Goal: Navigation & Orientation: Find specific page/section

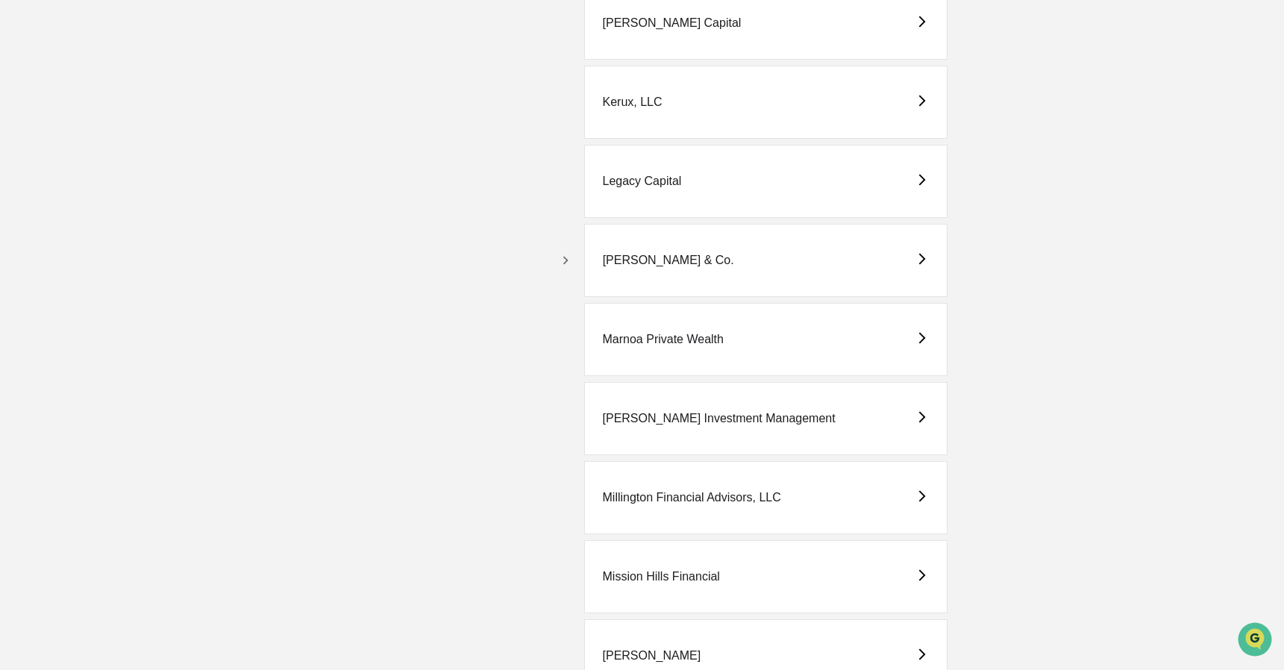
scroll to position [2620, 0]
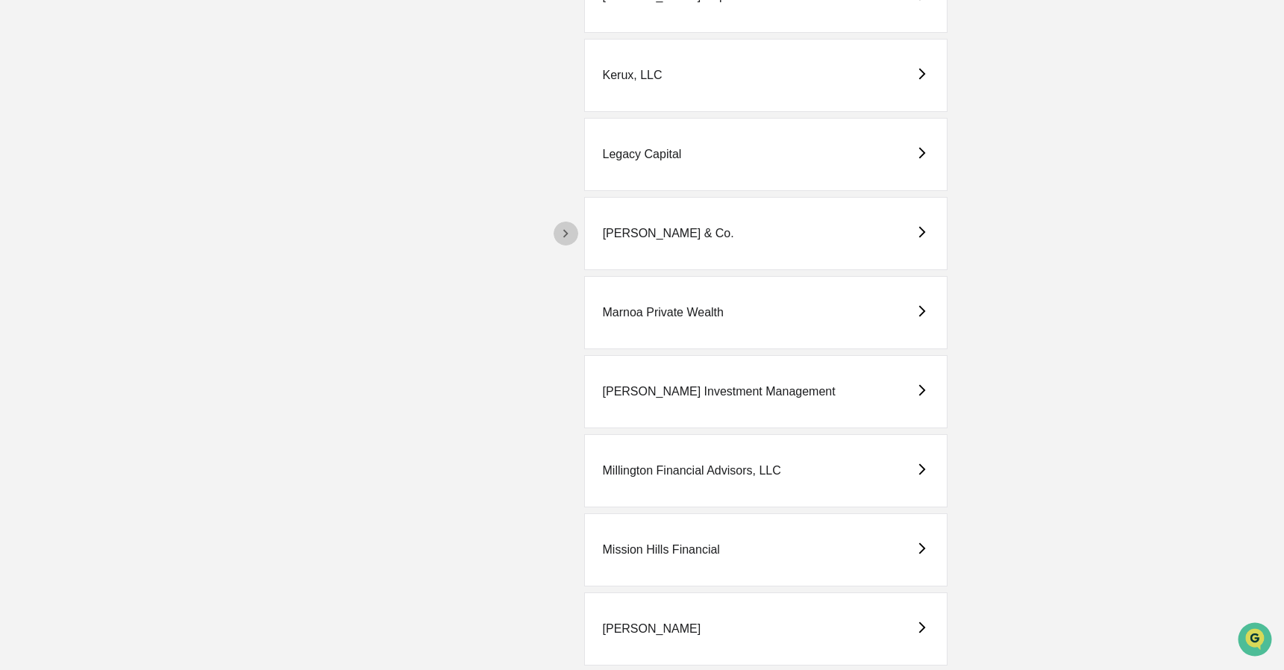
click at [568, 231] on icon "button" at bounding box center [565, 233] width 16 height 16
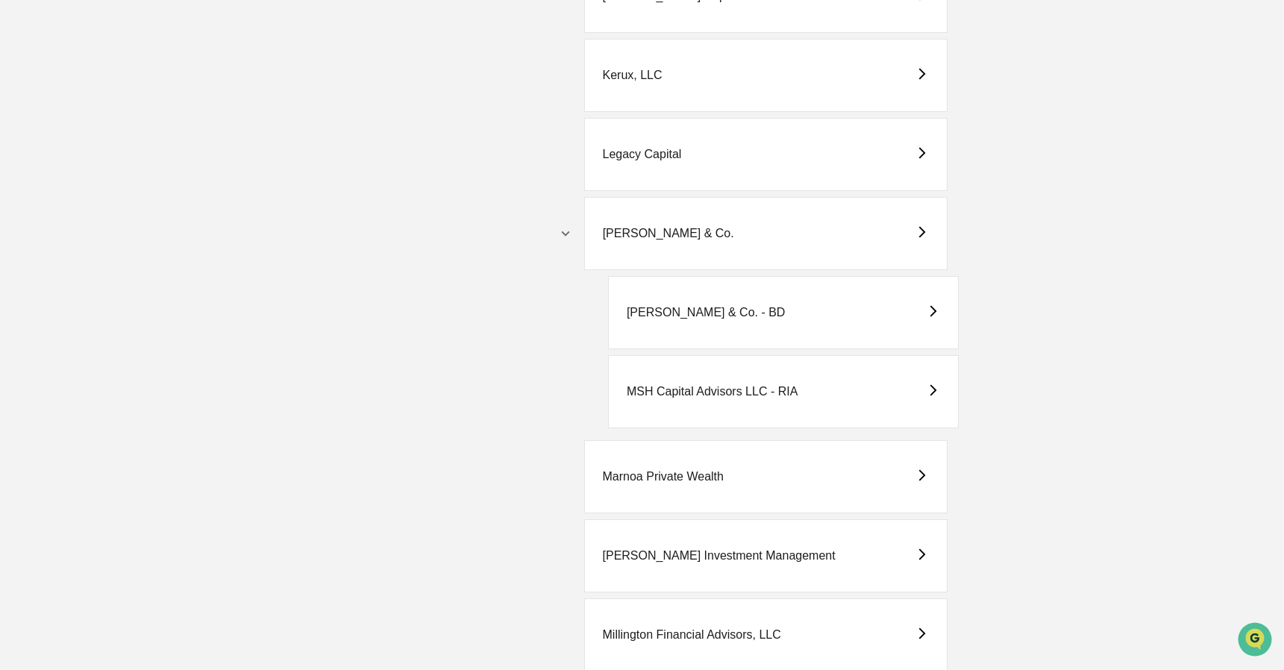
click at [733, 401] on div "MSH Capital Advisors LLC - RIA" at bounding box center [783, 391] width 351 height 73
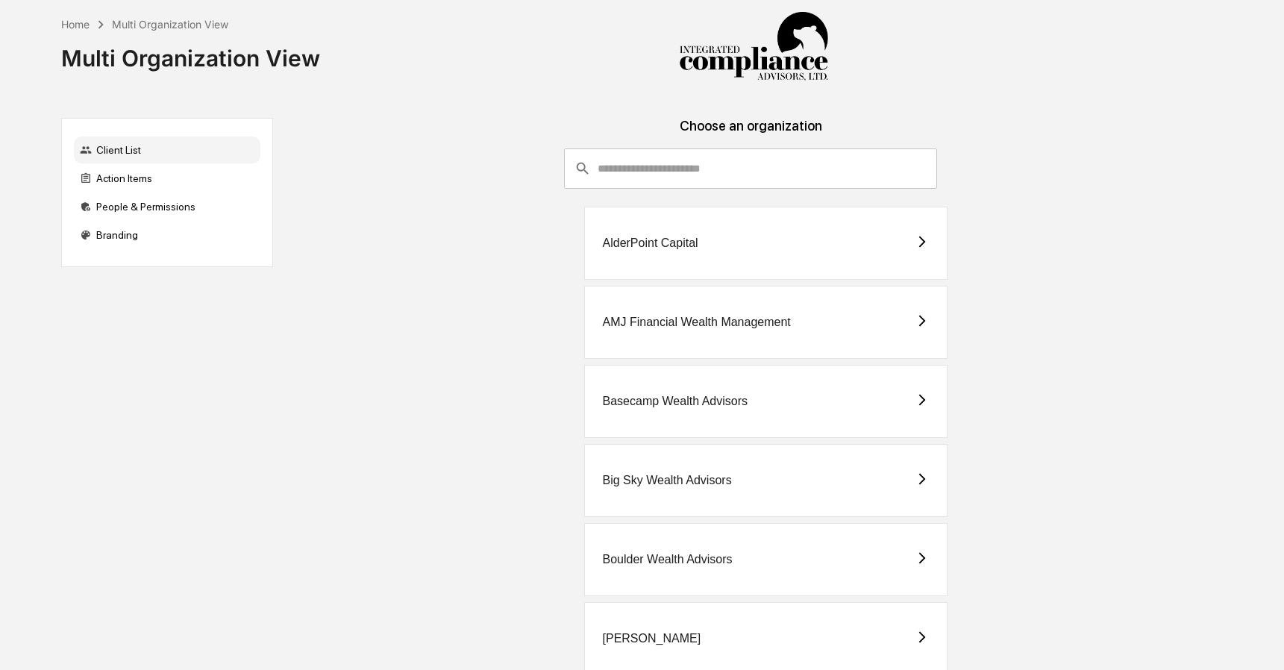
click at [656, 169] on input "consultant-dashboard__filter-organizations-search-bar" at bounding box center [767, 168] width 339 height 40
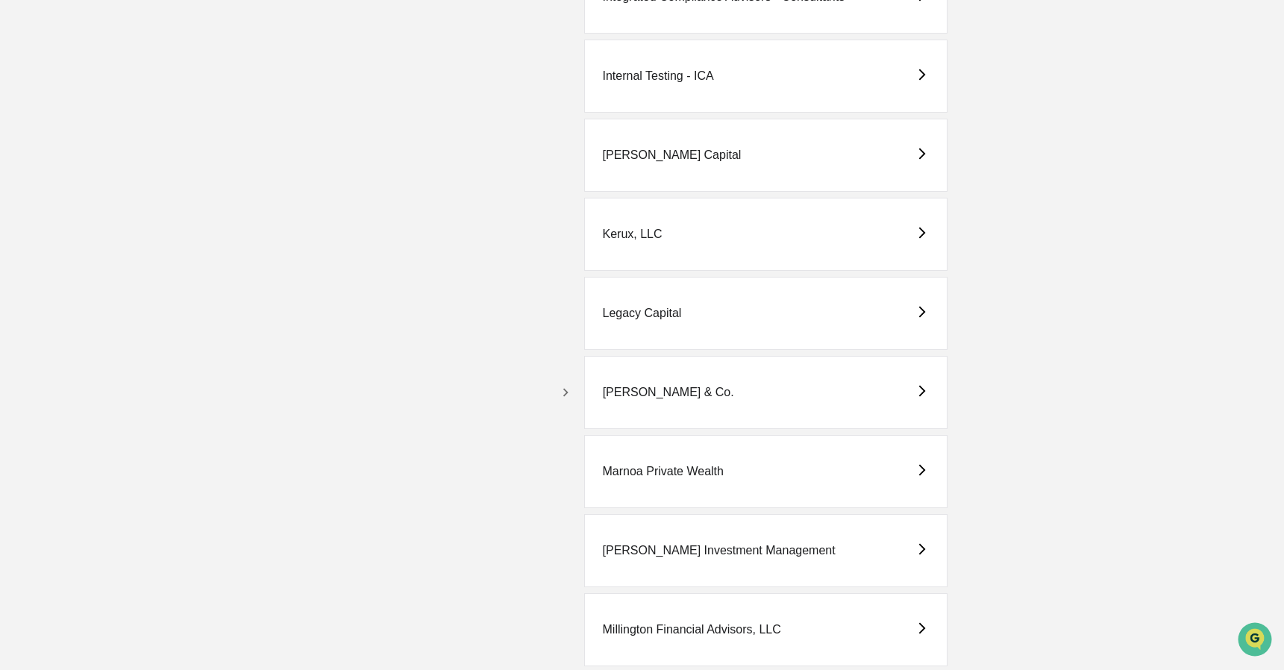
scroll to position [2468, 0]
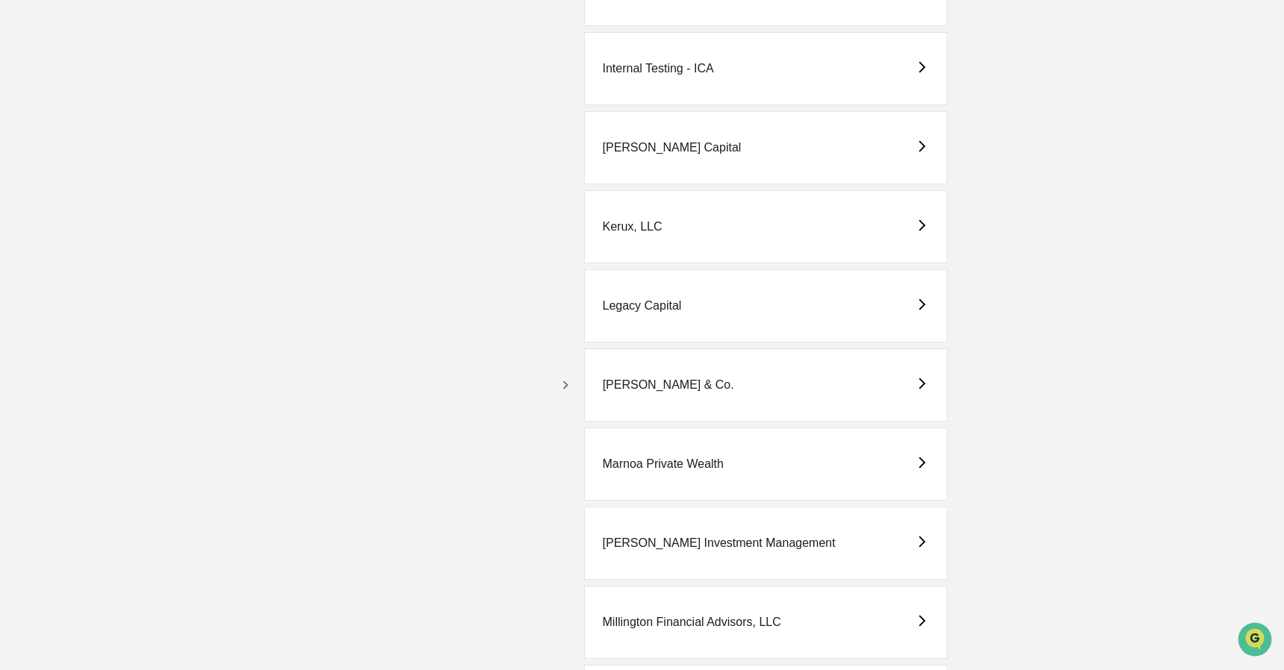
click at [566, 389] on icon "button" at bounding box center [565, 385] width 16 height 16
click at [745, 466] on div "M.S. Howells & Co. - BD" at bounding box center [706, 463] width 159 height 13
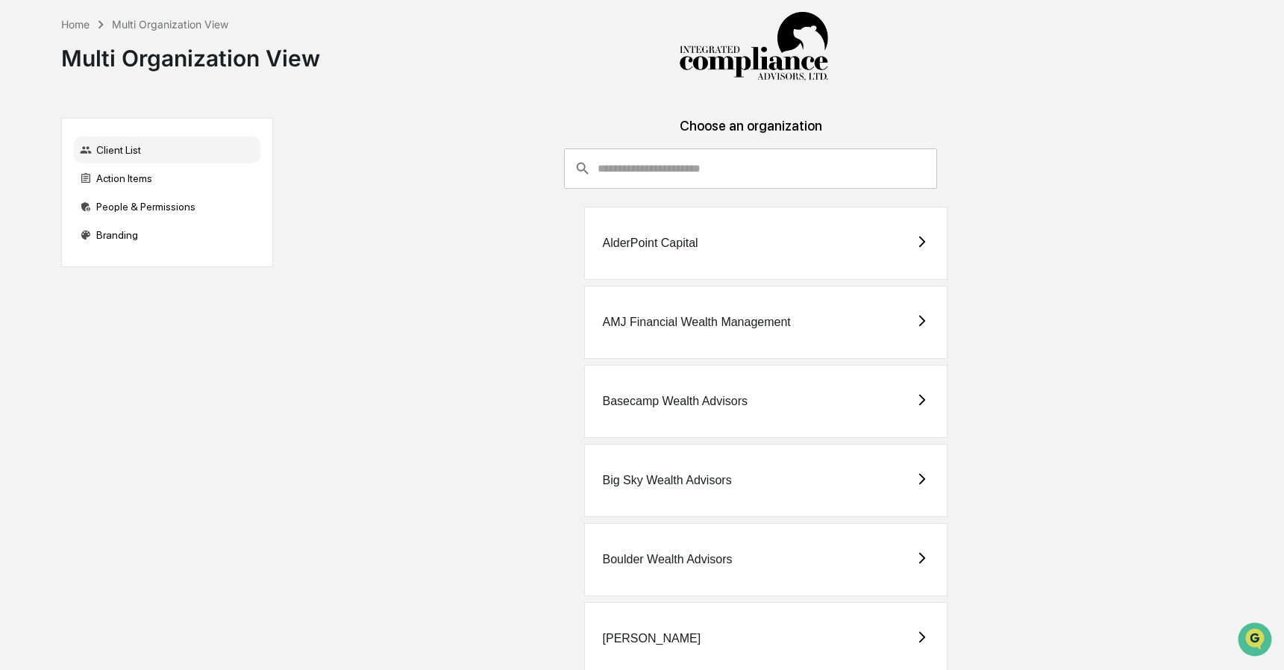
click at [781, 172] on input "consultant-dashboard__filter-organizations-search-bar" at bounding box center [767, 168] width 339 height 40
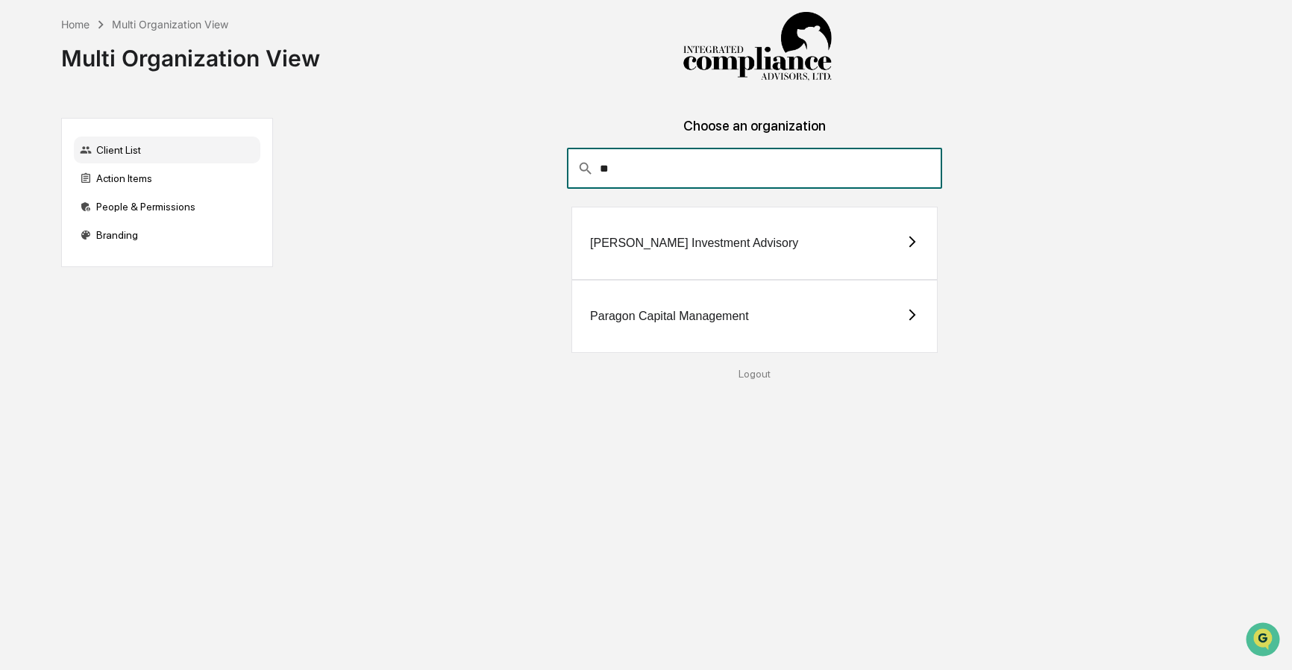
type input "**"
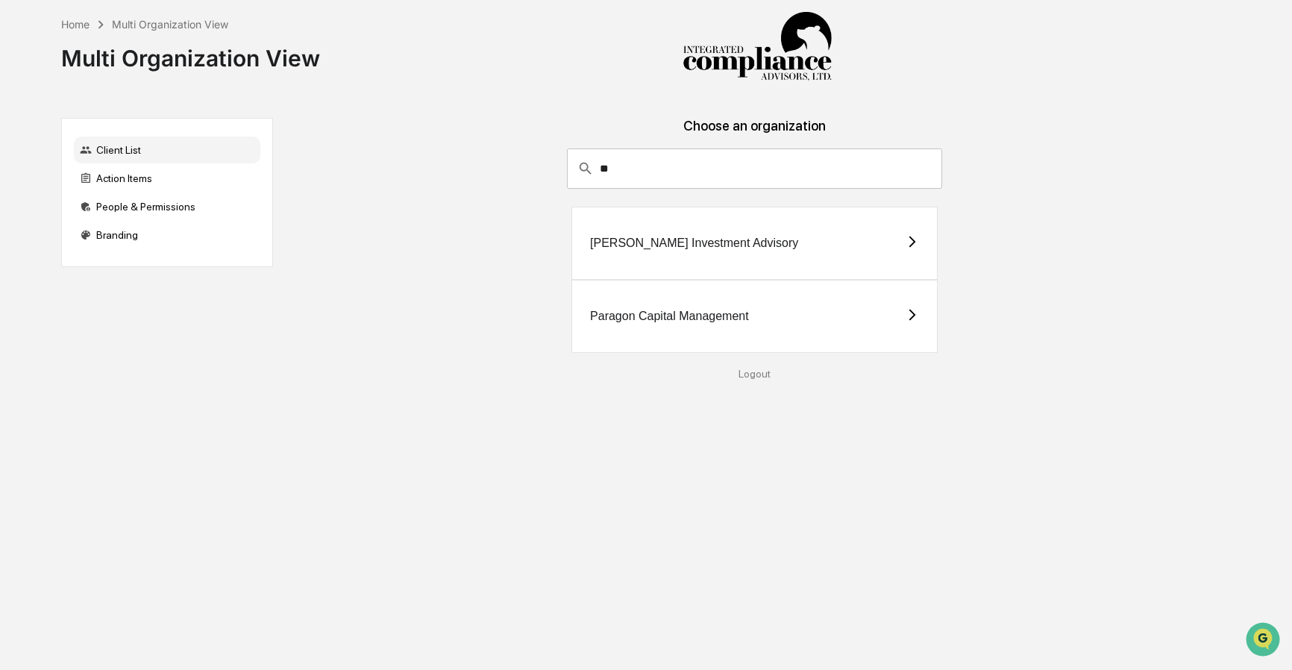
click at [632, 266] on div "[PERSON_NAME] Investment Advisory" at bounding box center [755, 243] width 366 height 73
